Goal: Task Accomplishment & Management: Manage account settings

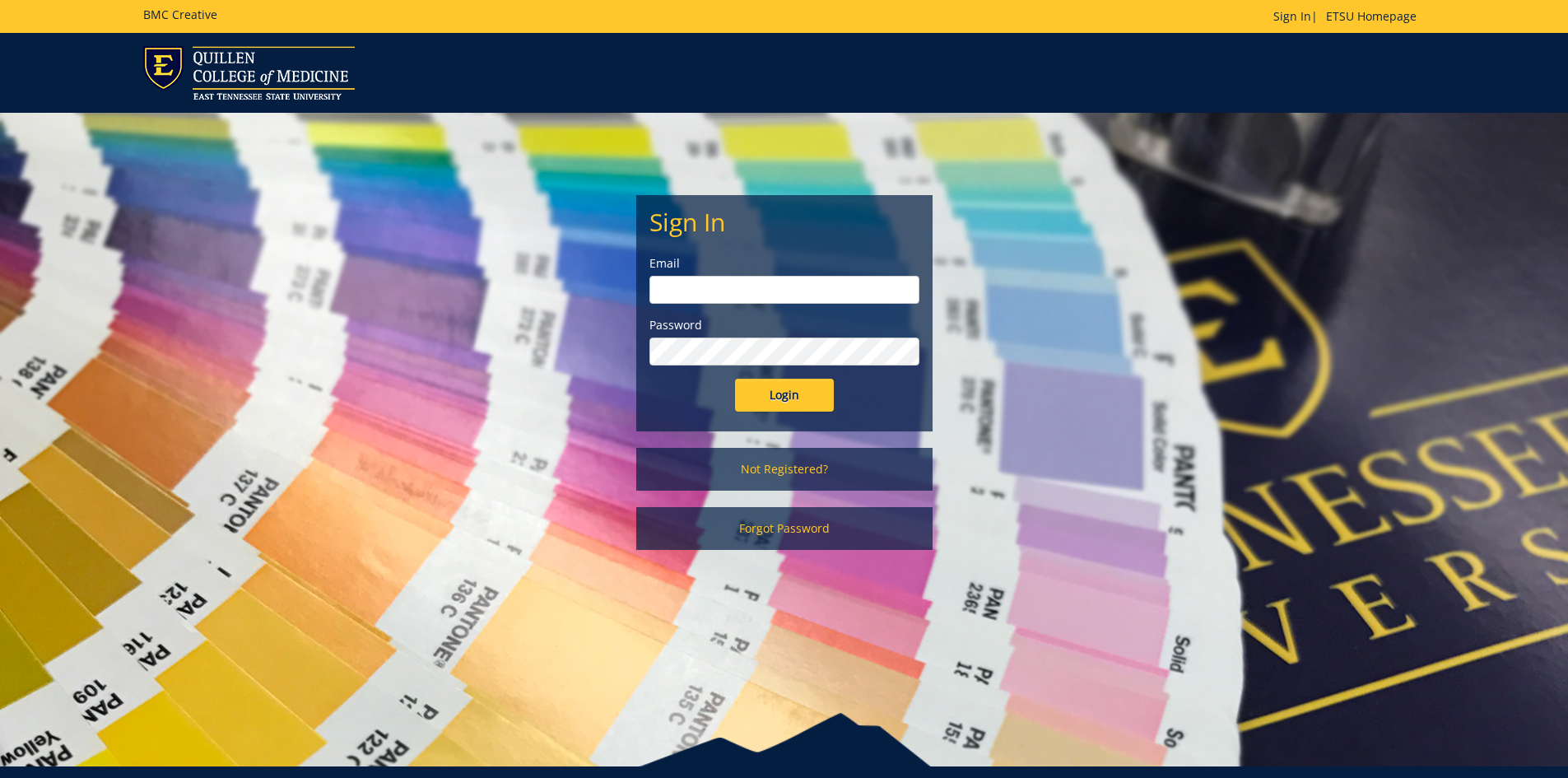
click at [766, 287] on input "email" at bounding box center [784, 290] width 270 height 28
type input "carterdp@etsu.edu"
click at [735, 379] on input "Login" at bounding box center [785, 395] width 99 height 33
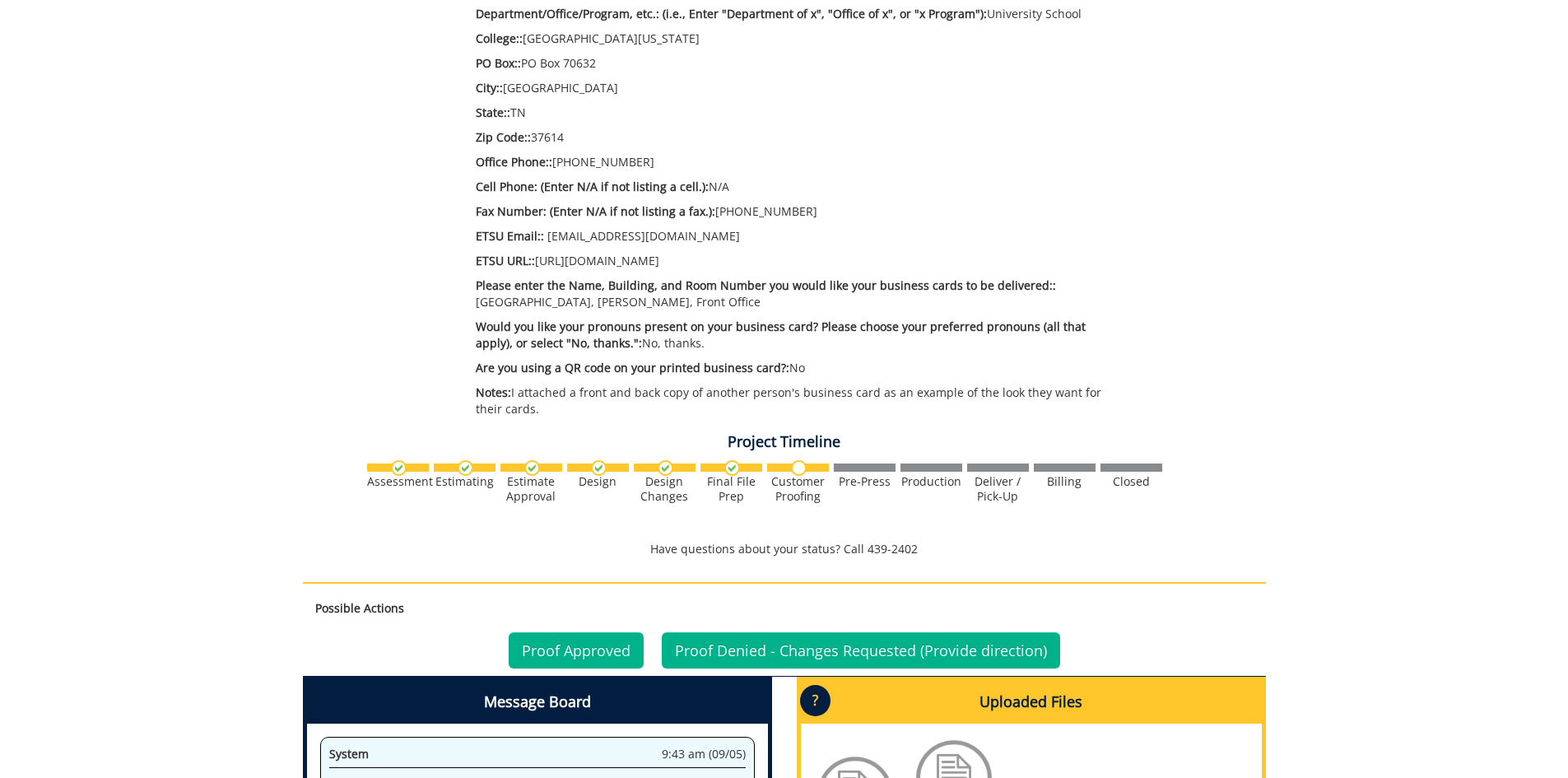
scroll to position [905, 0]
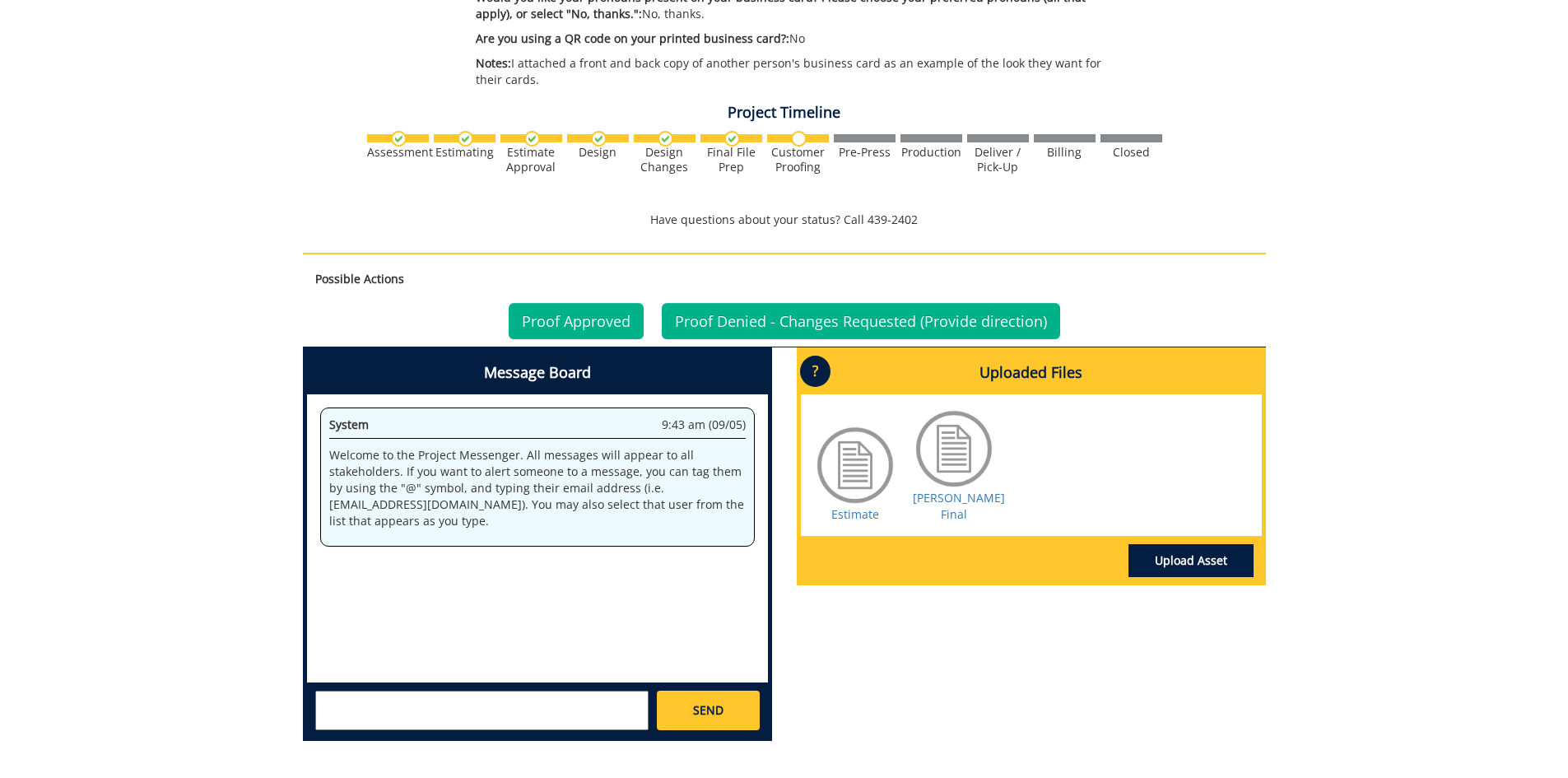
click at [857, 464] on div at bounding box center [855, 465] width 82 height 82
click at [858, 471] on div at bounding box center [855, 465] width 82 height 82
click at [858, 469] on div at bounding box center [855, 465] width 82 height 82
click at [862, 512] on link "Estimate" at bounding box center [855, 514] width 48 height 16
click at [953, 497] on link "Barnett BC Final" at bounding box center [958, 505] width 92 height 32
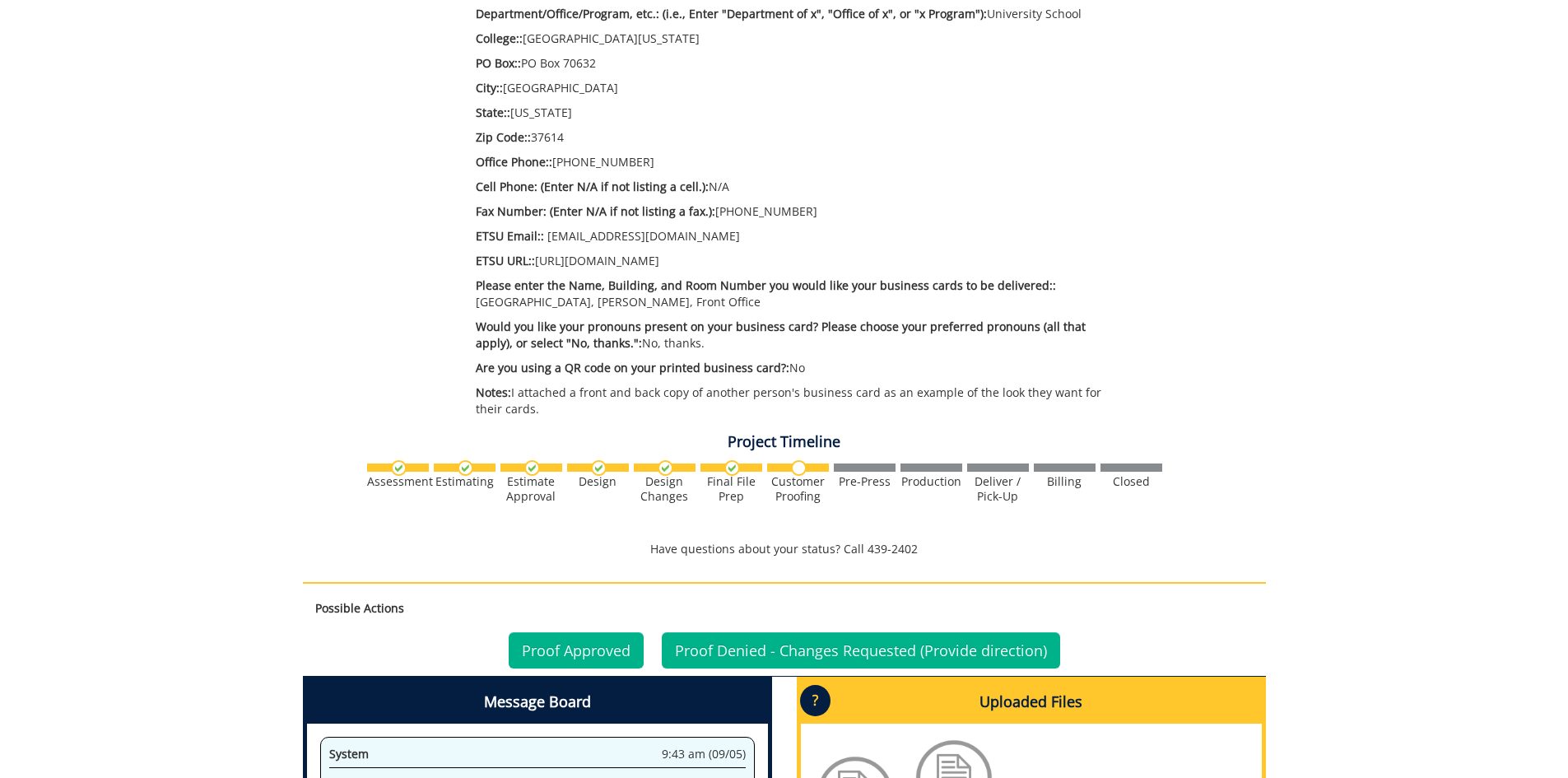
scroll to position [905, 0]
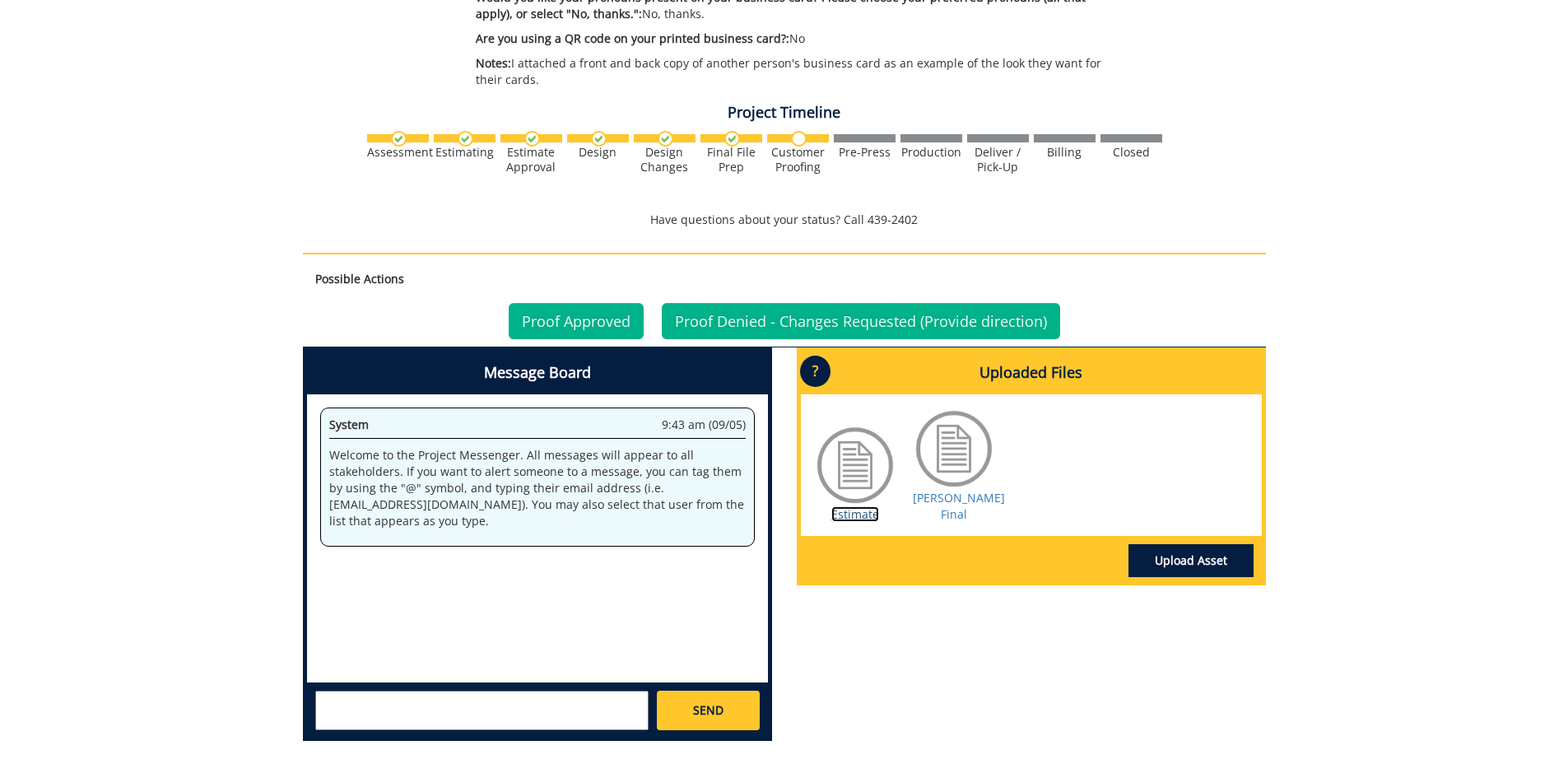
click at [855, 506] on link "Estimate" at bounding box center [855, 514] width 48 height 16
click at [951, 489] on link "Barrett BC Final" at bounding box center [958, 505] width 92 height 32
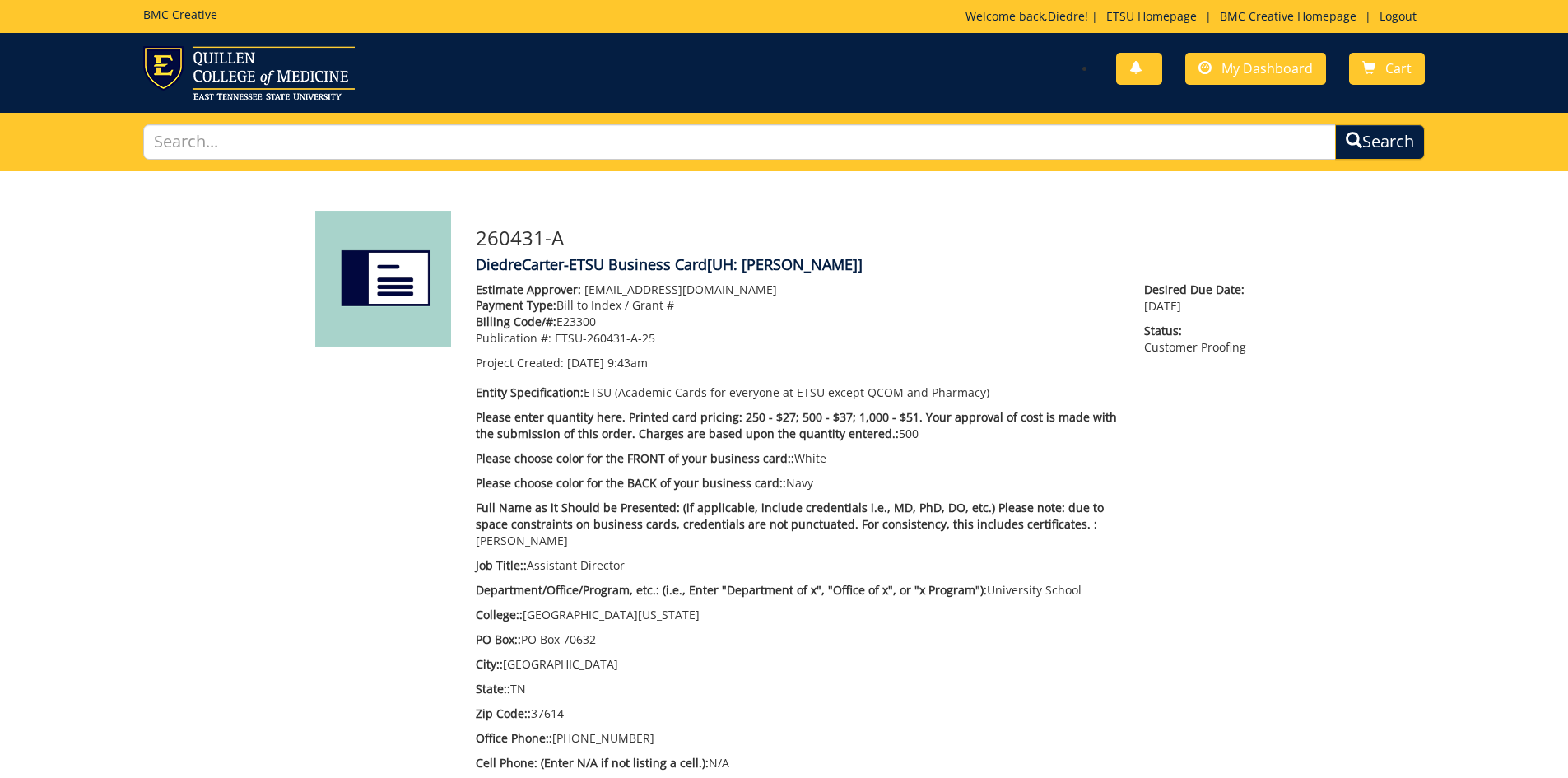
scroll to position [905, 0]
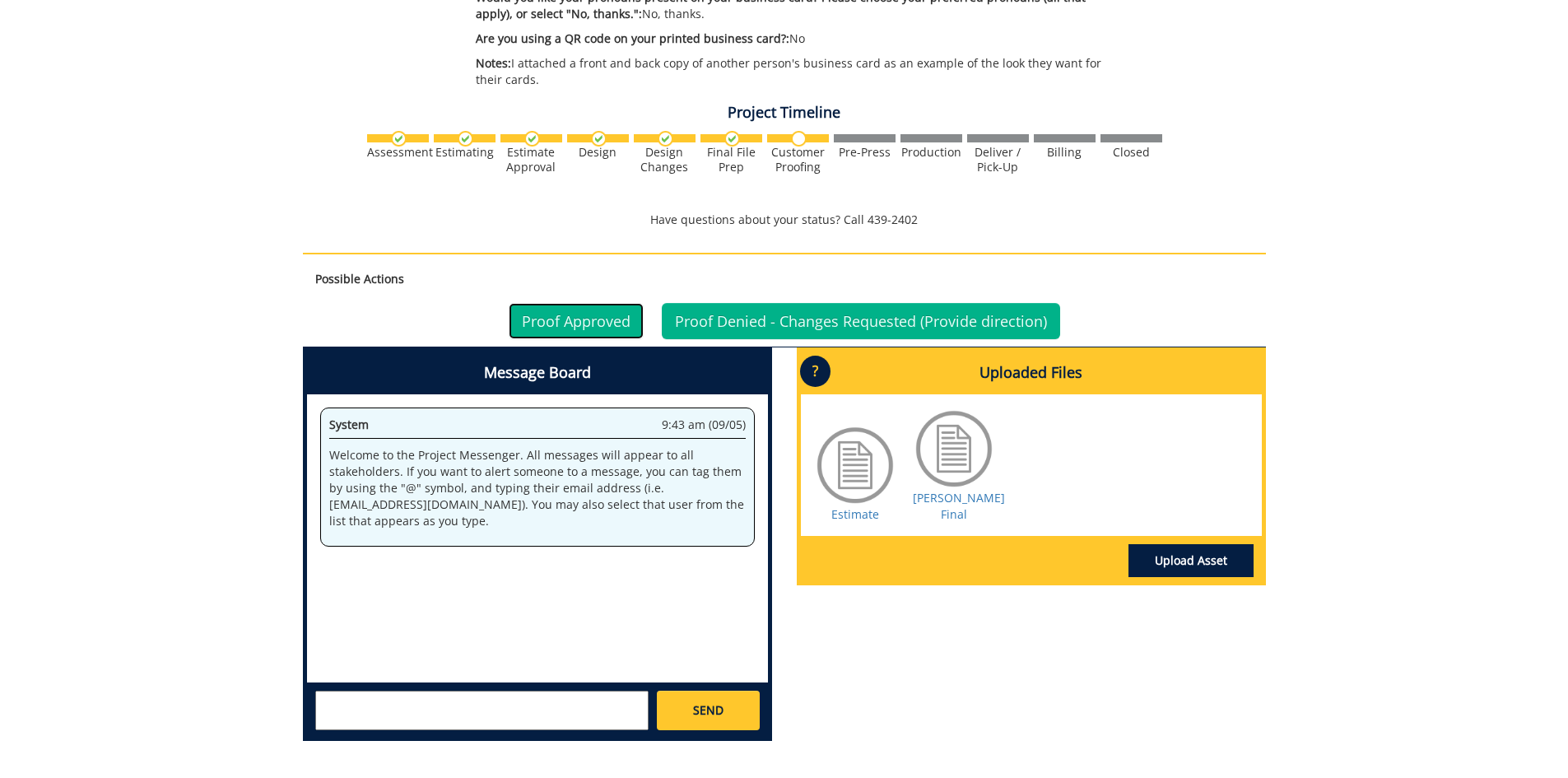
click at [588, 320] on link "Proof Approved" at bounding box center [576, 320] width 135 height 36
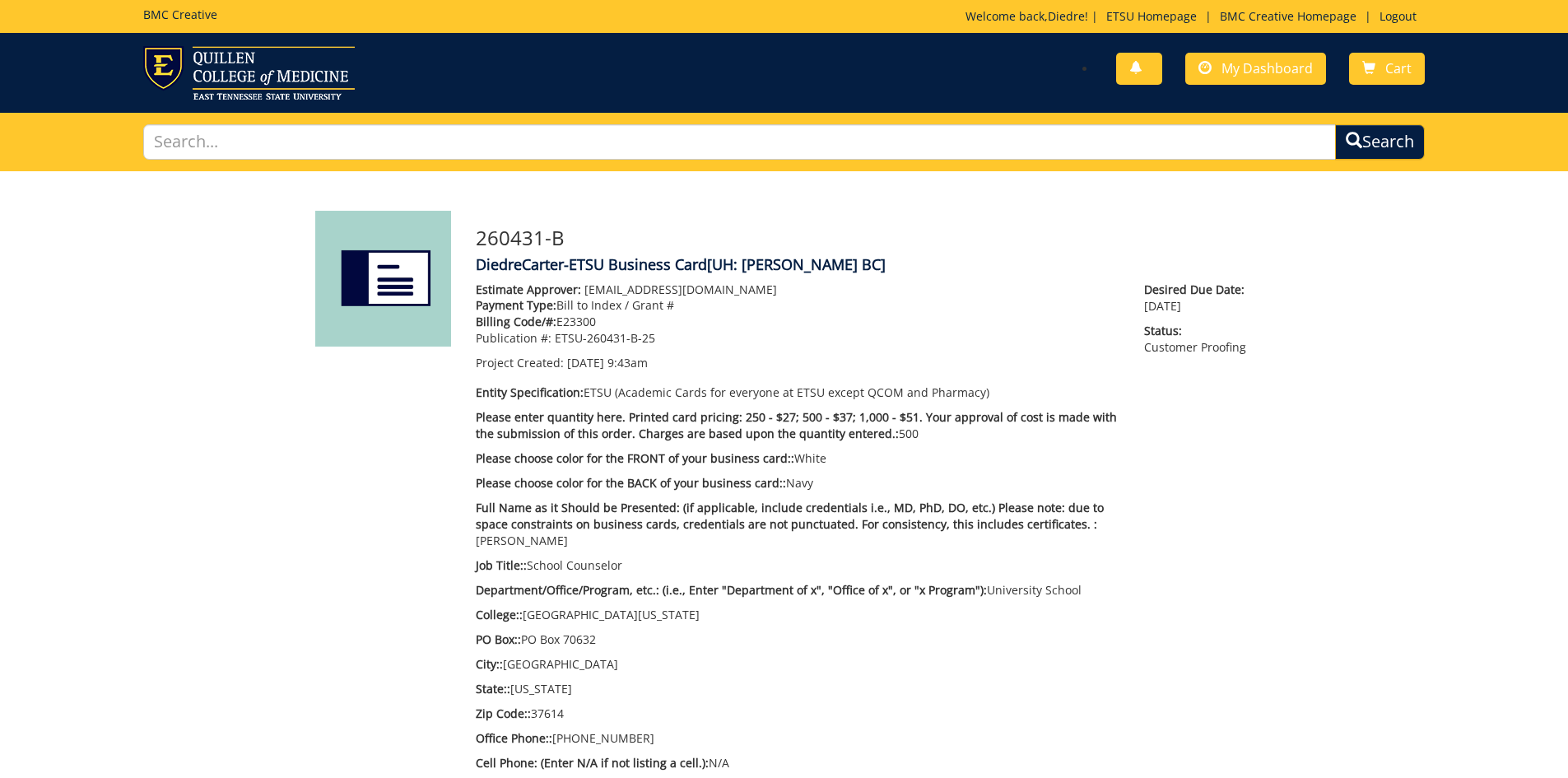
scroll to position [905, 0]
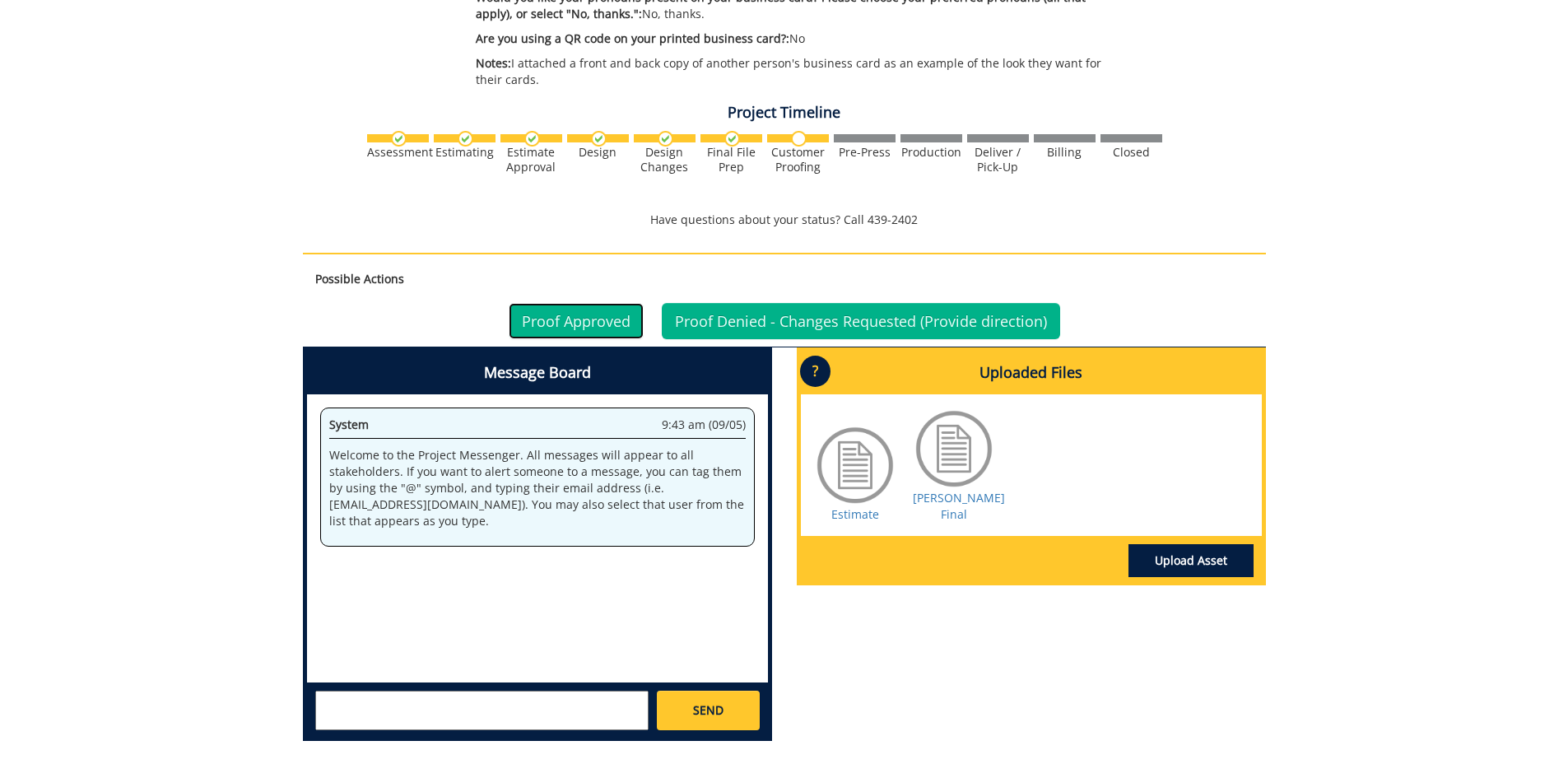
click at [565, 303] on link "Proof Approved" at bounding box center [576, 320] width 135 height 36
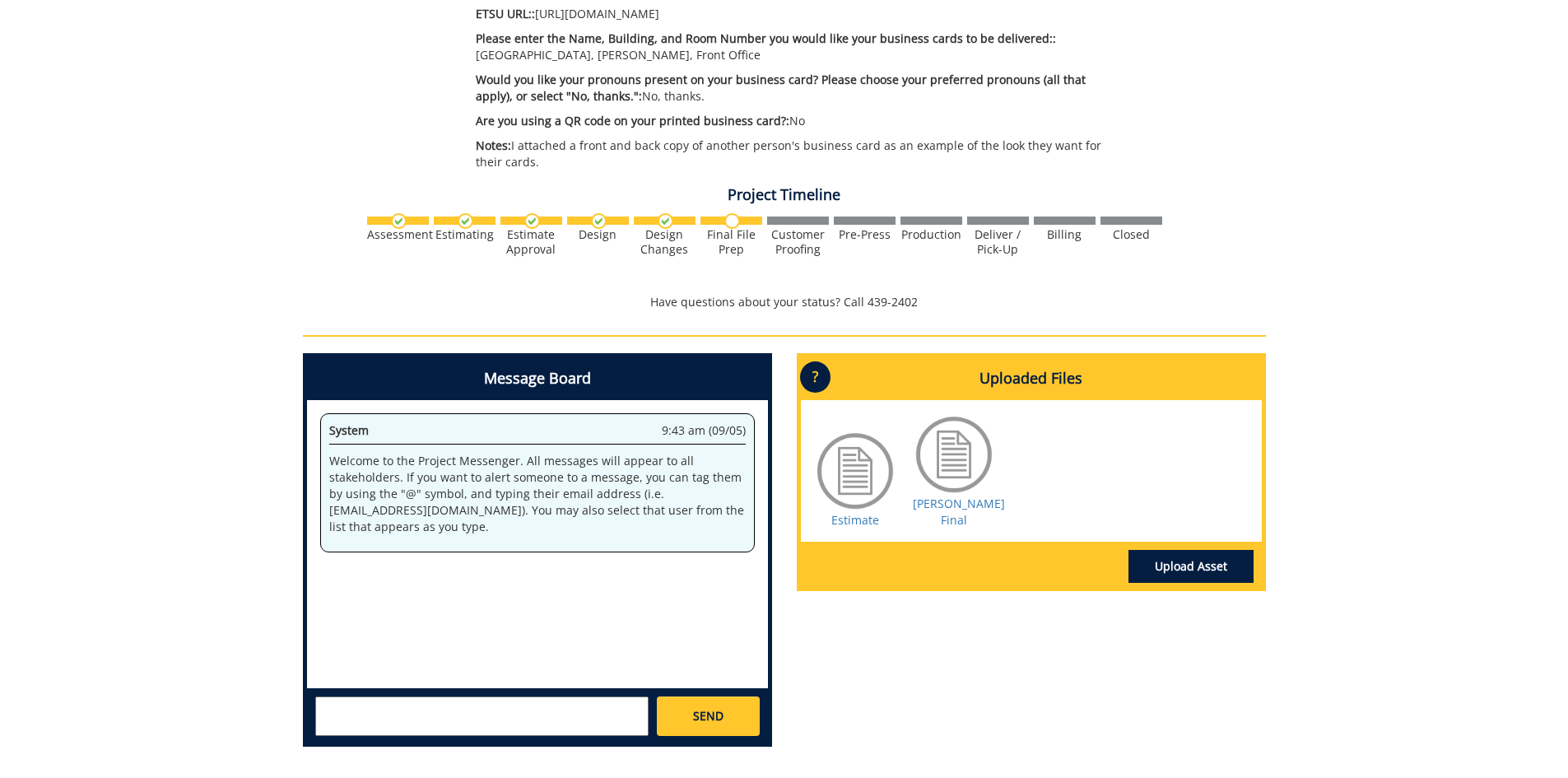
scroll to position [948, 0]
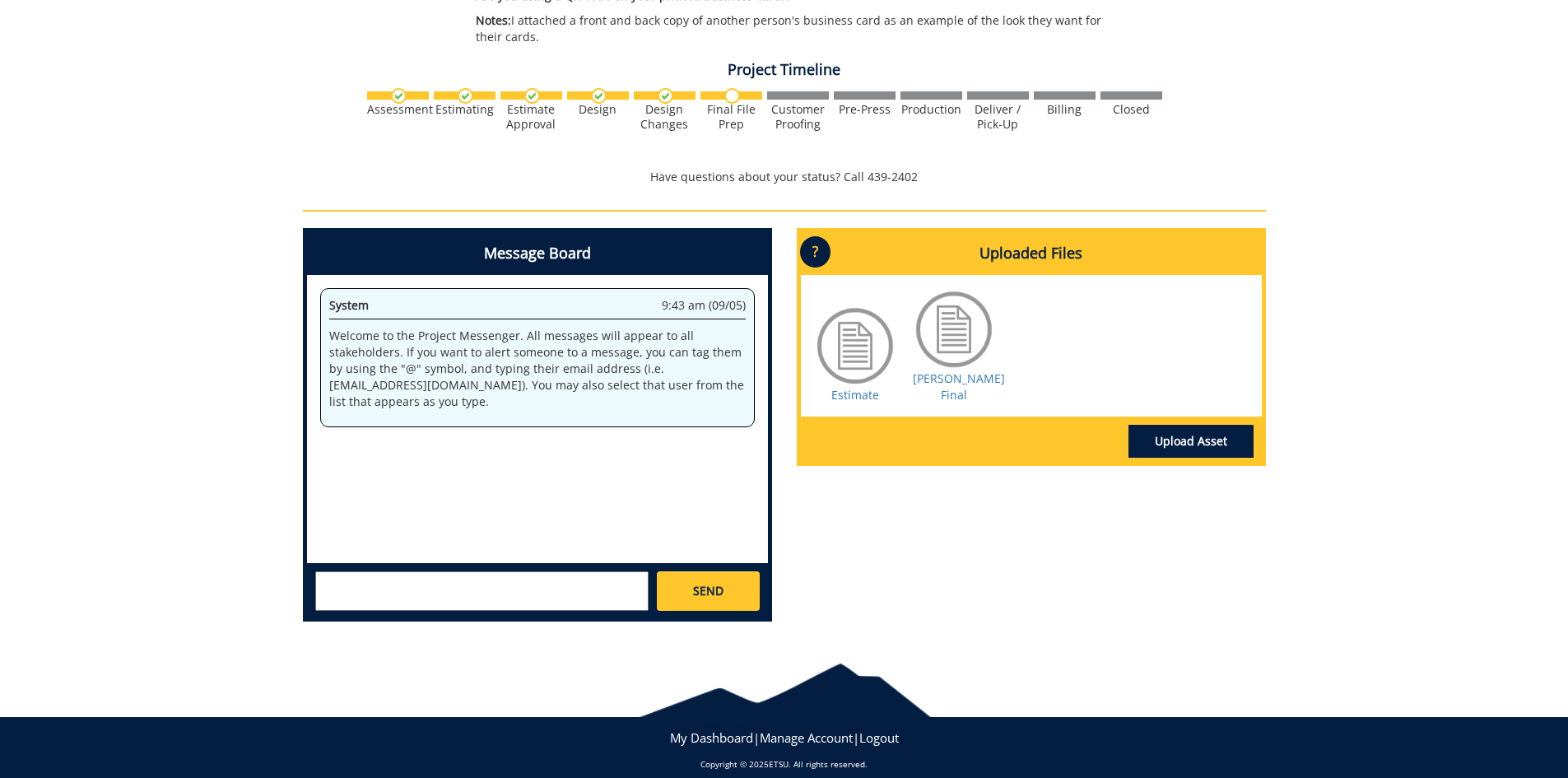
click at [352, 440] on div "System 9:43 am (09/05) Welcome to the Project Messenger. All messages will appe…" at bounding box center [537, 420] width 461 height 289
click at [408, 579] on textarea at bounding box center [481, 590] width 334 height 40
type textarea "This looks great! Thank you"
click at [697, 583] on span "SEND" at bounding box center [708, 591] width 30 height 17
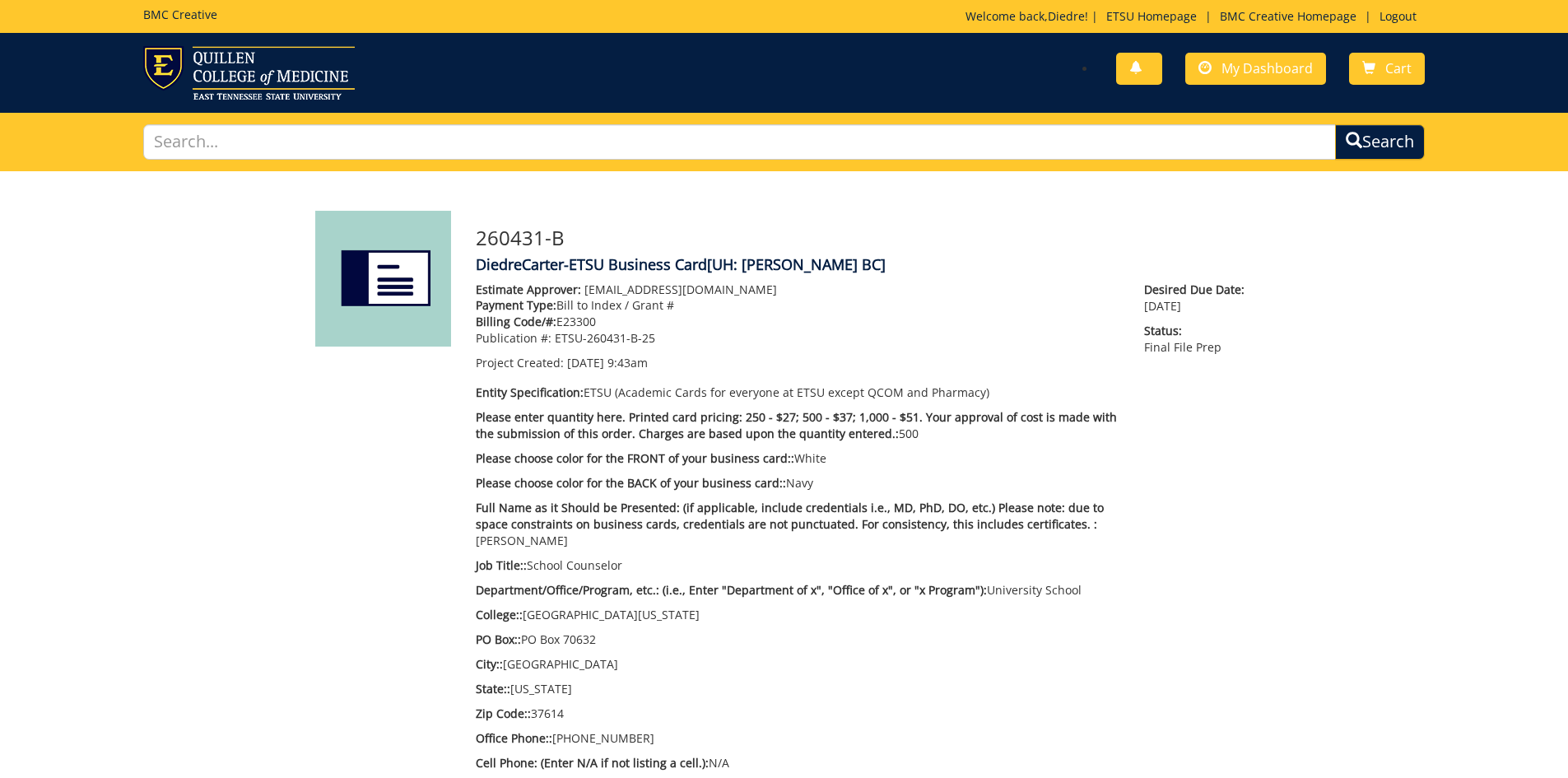
scroll to position [442, 0]
click at [1387, 12] on link "Logout" at bounding box center [1398, 16] width 53 height 16
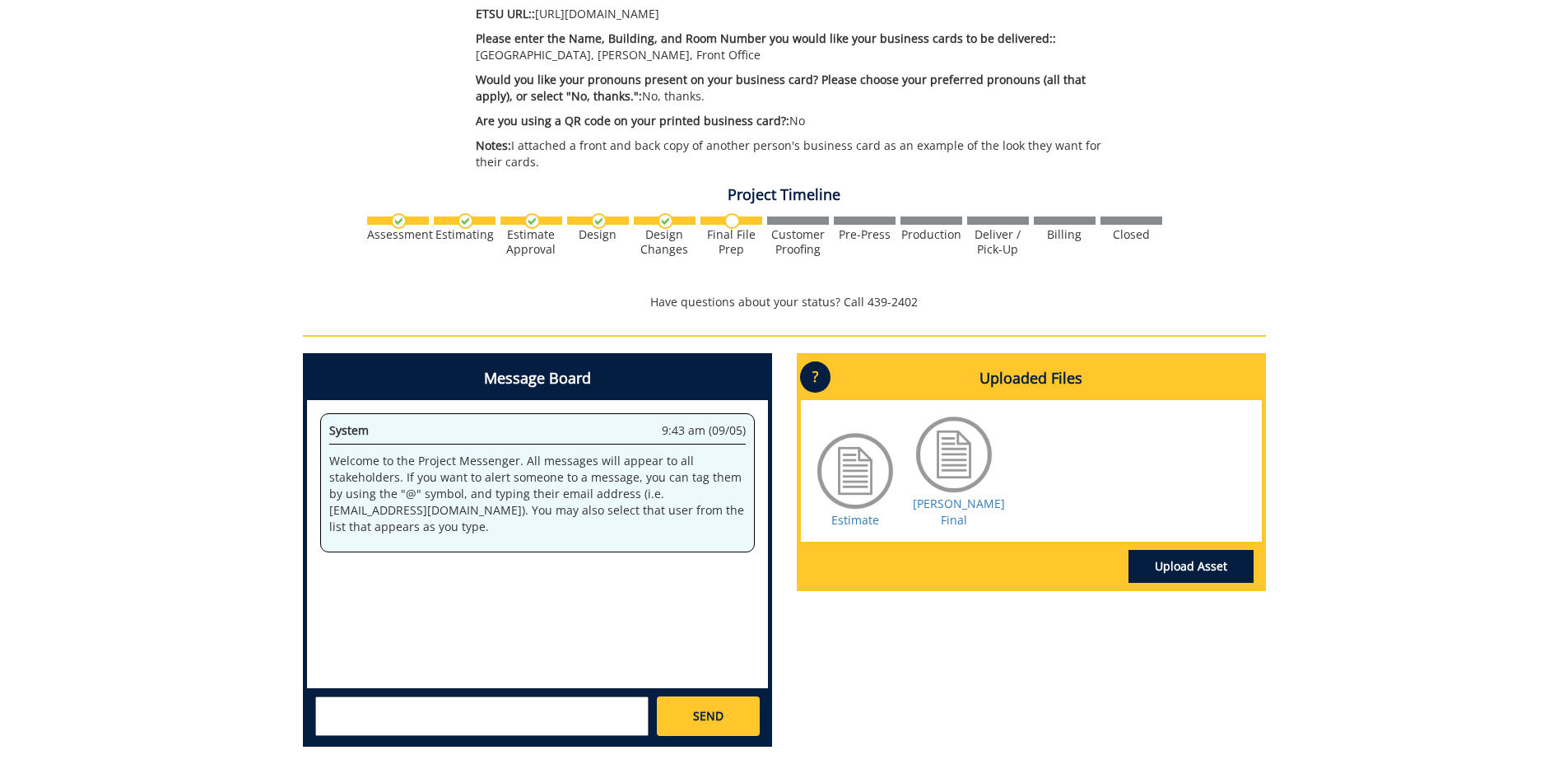
scroll to position [965, 0]
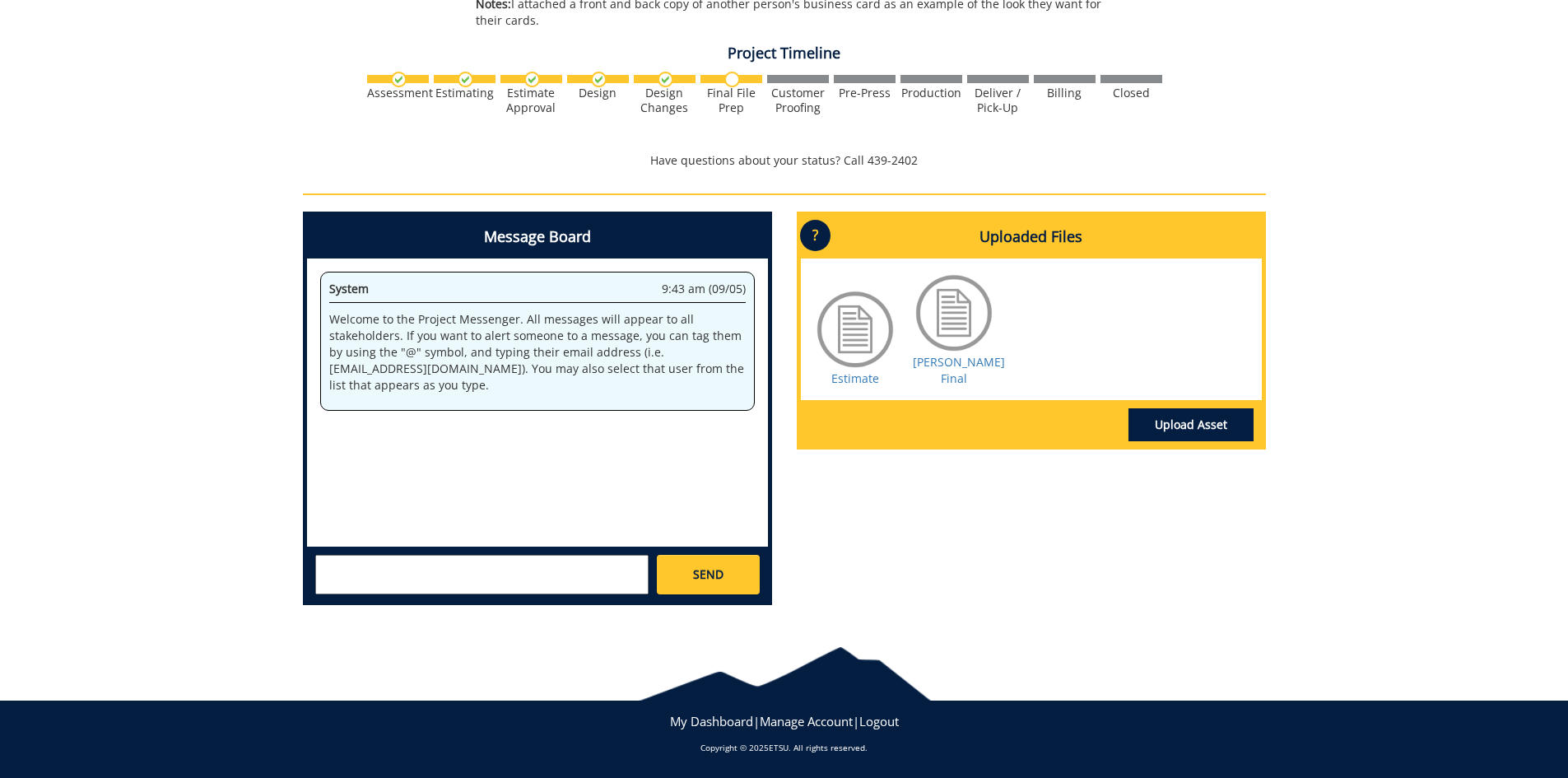
click at [506, 574] on textarea at bounding box center [481, 574] width 334 height 40
type textarea "This looks great! Thank you"
click at [703, 574] on span "SEND" at bounding box center [708, 574] width 30 height 17
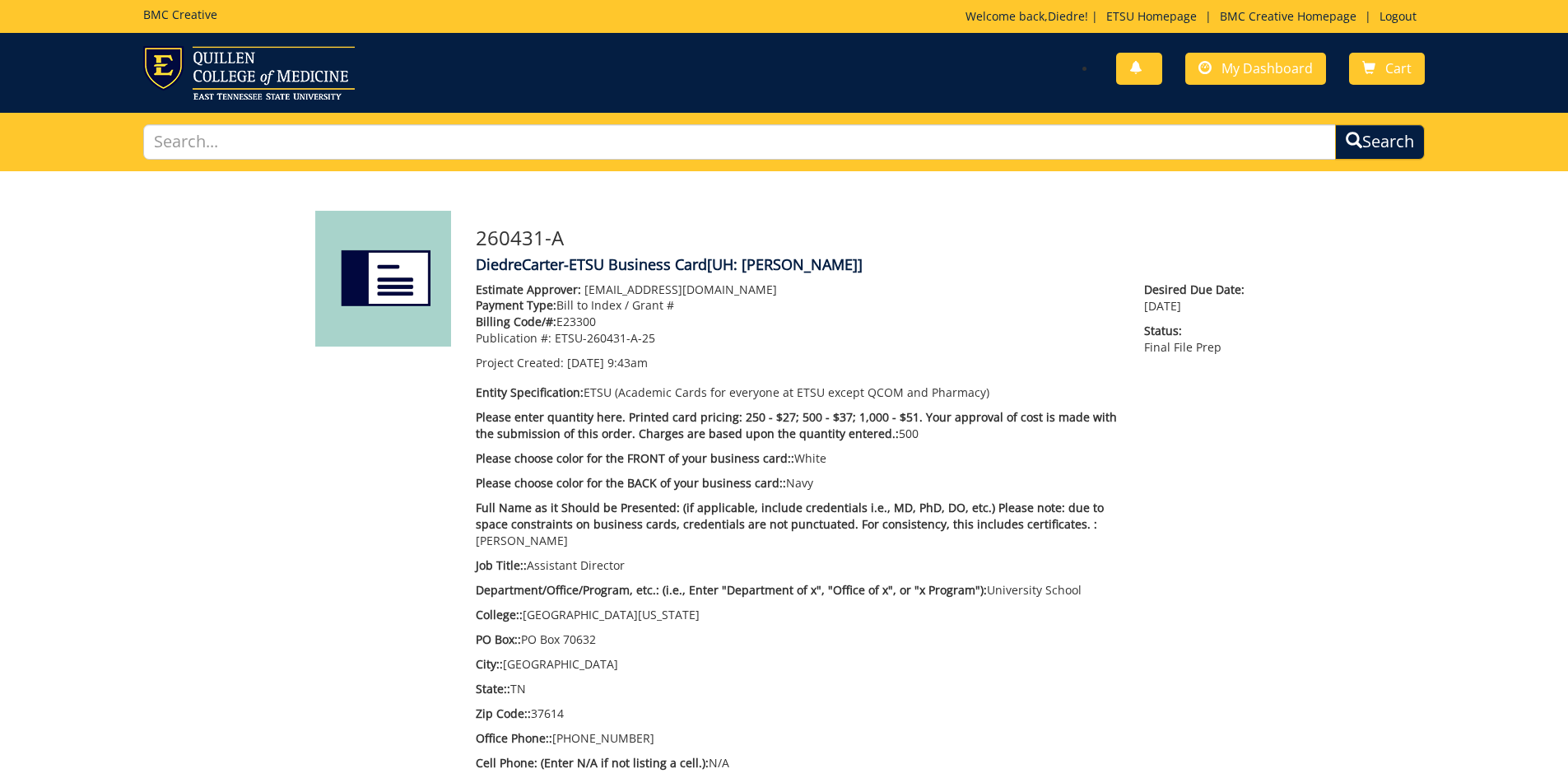
scroll to position [442, 0]
click at [1400, 16] on link "Logout" at bounding box center [1398, 16] width 53 height 16
